Goal: Find specific page/section: Locate a particular part of the current website

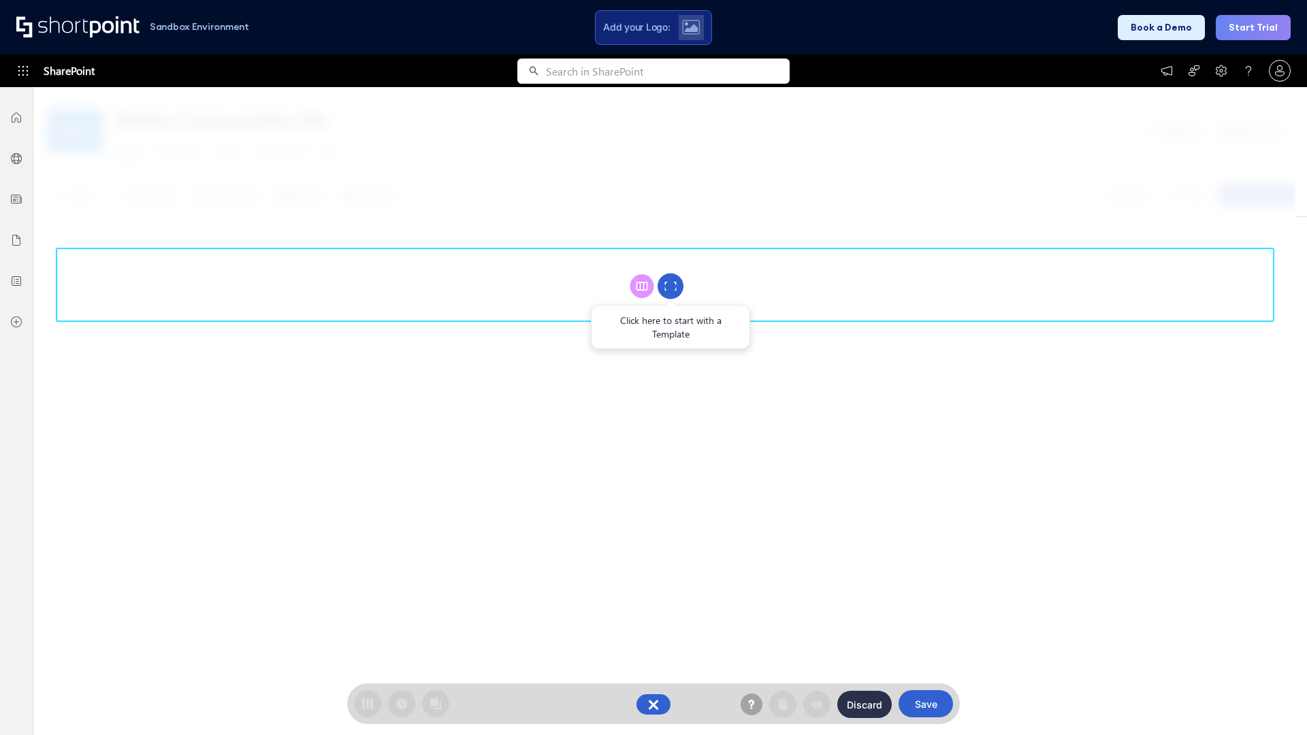
click at [671, 286] on circle at bounding box center [671, 287] width 26 height 26
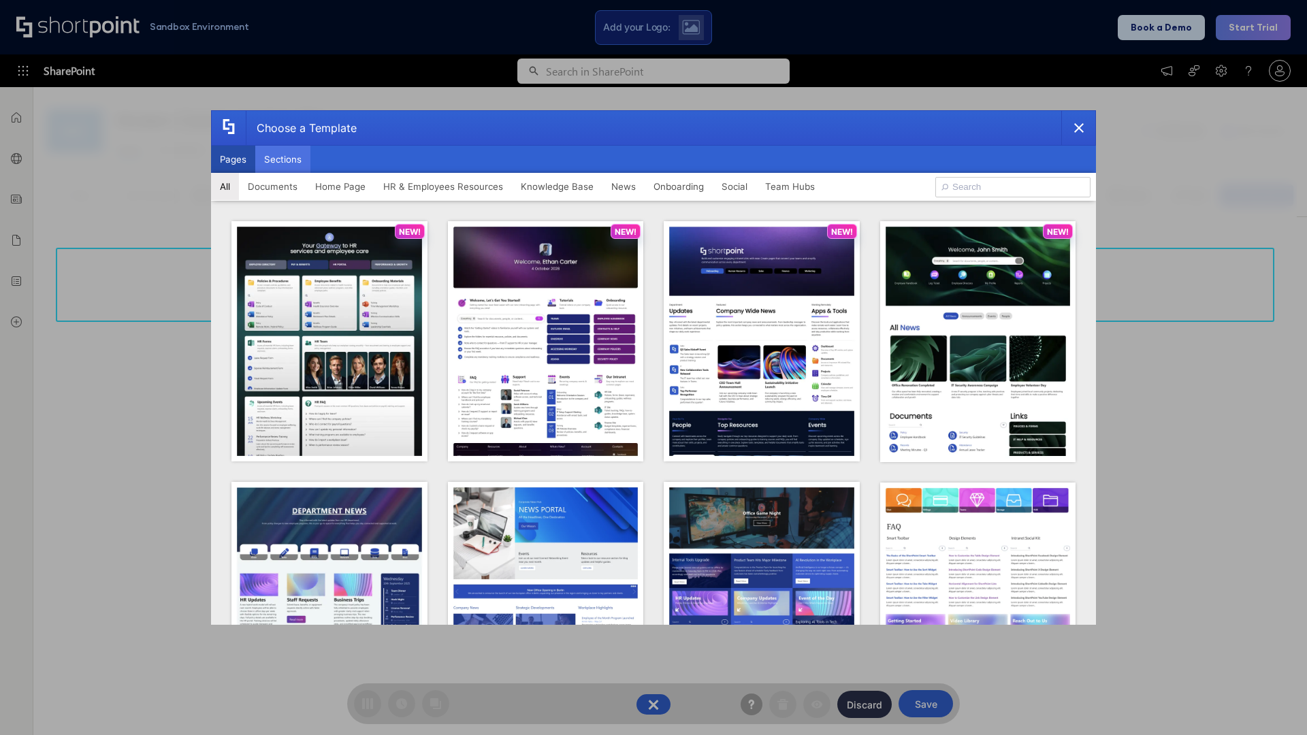
click at [283, 159] on button "Sections" at bounding box center [282, 159] width 55 height 27
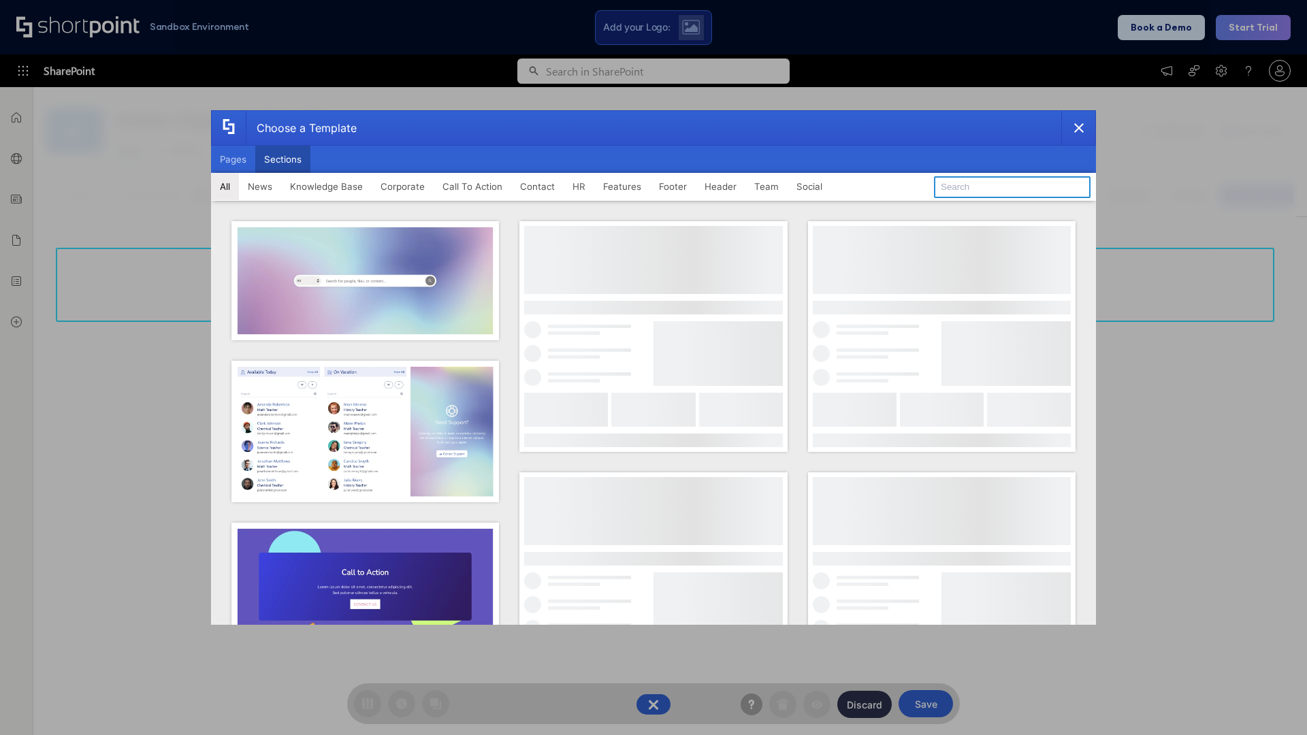
type input "FAQ 4"
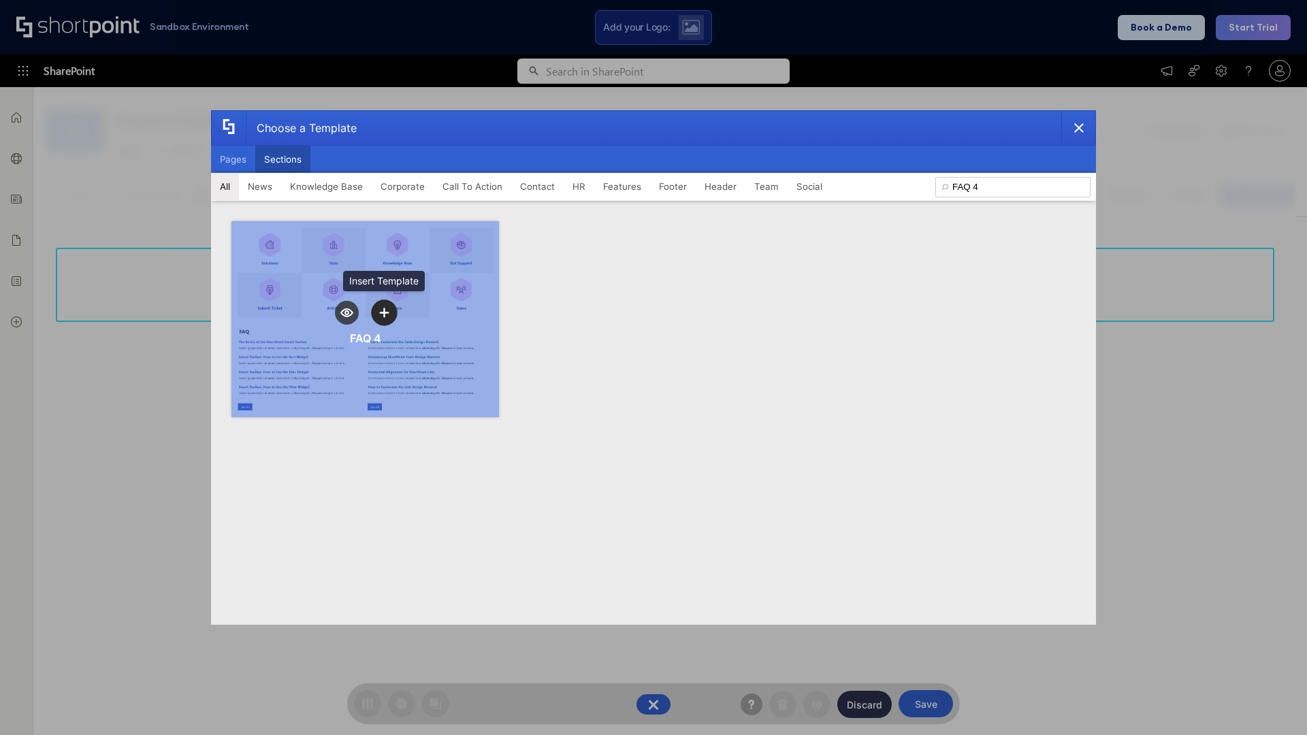
click at [384, 313] on icon "template selector" at bounding box center [384, 313] width 10 height 10
